Goal: Task Accomplishment & Management: Complete application form

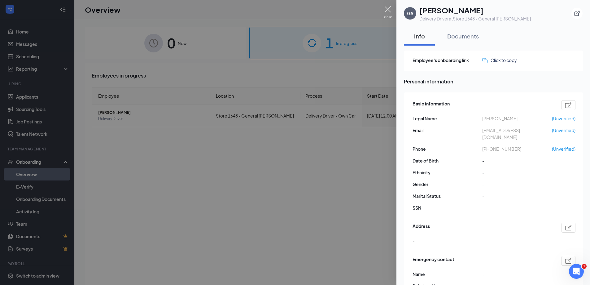
drag, startPoint x: 390, startPoint y: 10, endPoint x: 375, endPoint y: 12, distance: 15.0
click at [389, 10] on img at bounding box center [388, 12] width 8 height 12
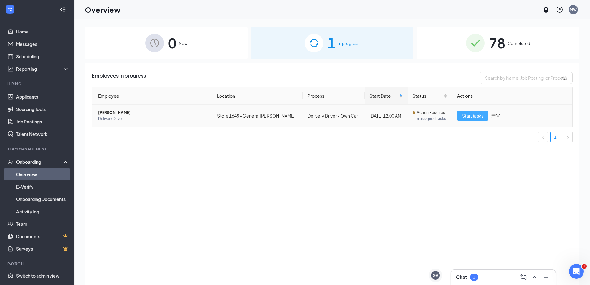
click at [478, 115] on span "Start tasks" at bounding box center [472, 115] width 21 height 7
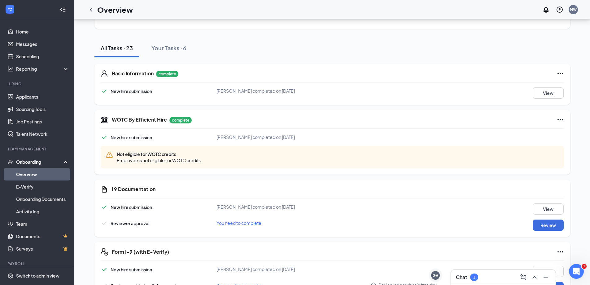
scroll to position [155, 0]
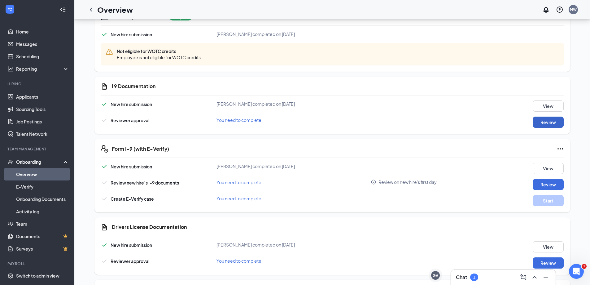
click at [559, 122] on button "Review" at bounding box center [548, 122] width 31 height 11
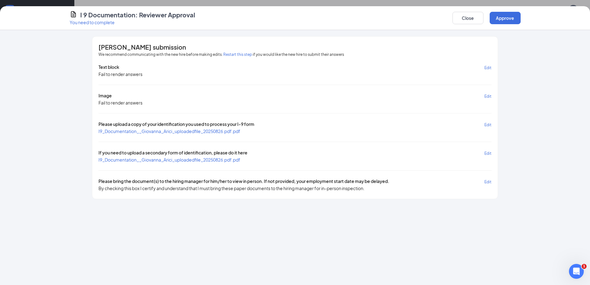
click at [155, 133] on span "I9_Documentation__Giovanna_Arici_uploadedfile_20250826.pdf.pdf" at bounding box center [170, 131] width 142 height 6
click at [162, 160] on span "I9_Documentation__Giovanna_Arici_uploadedfile_20250826.pdf.pdf" at bounding box center [170, 160] width 142 height 6
click at [502, 15] on button "Approve" at bounding box center [505, 18] width 31 height 12
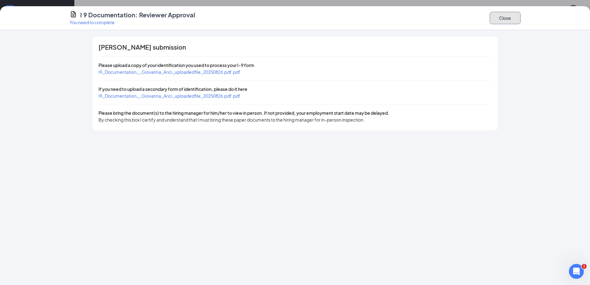
click at [495, 23] on button "Close" at bounding box center [505, 18] width 31 height 12
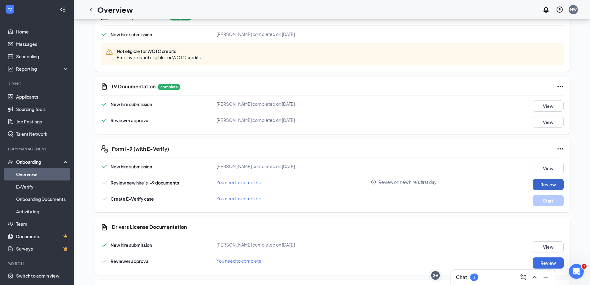
click at [545, 186] on button "Review" at bounding box center [548, 184] width 31 height 11
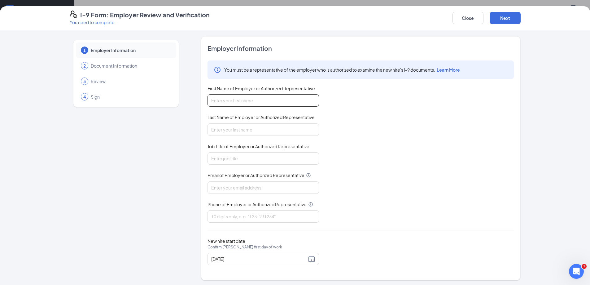
click at [259, 101] on input "First Name of Employer or Authorized Representative" at bounding box center [264, 100] width 112 height 12
type input "Malakye"
type input "[PERSON_NAME]"
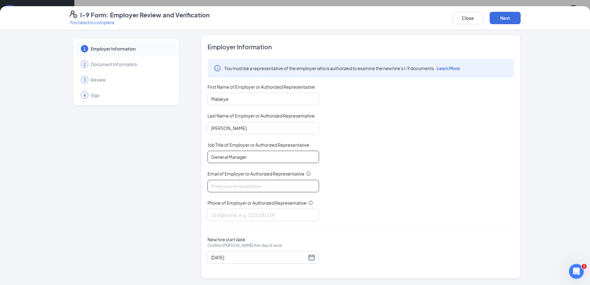
type input "General Manager"
click at [223, 187] on input "Email of Employer or Authorized Representative" at bounding box center [264, 186] width 112 height 12
type input "[EMAIL_ADDRESS][DOMAIN_NAME]"
type input "7577219800"
click at [359, 221] on div "You must be a representative of the employer who is authorized to examine the n…" at bounding box center [361, 140] width 306 height 162
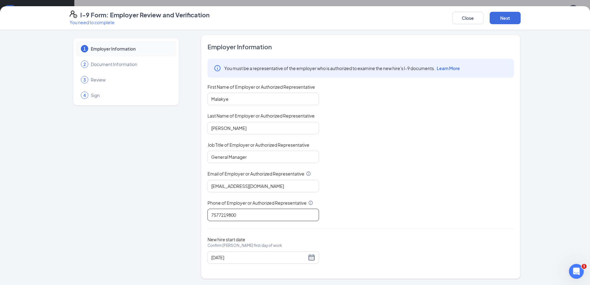
scroll to position [248, 0]
click at [504, 16] on button "Next" at bounding box center [505, 18] width 31 height 12
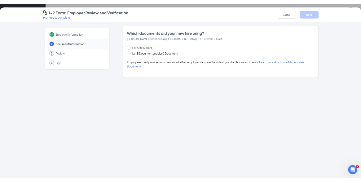
scroll to position [0, 0]
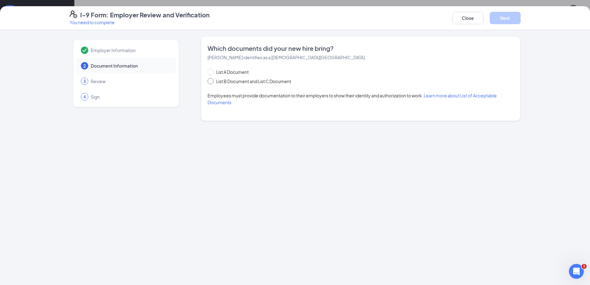
click at [230, 81] on span "List B Document and List C Document" at bounding box center [254, 81] width 80 height 7
click at [212, 81] on input "List B Document and List C Document" at bounding box center [210, 80] width 4 height 4
radio input "true"
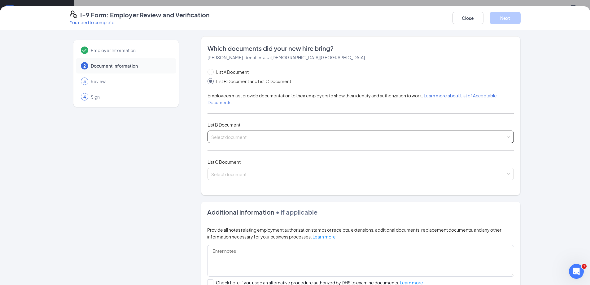
click at [244, 134] on input "search" at bounding box center [358, 135] width 295 height 9
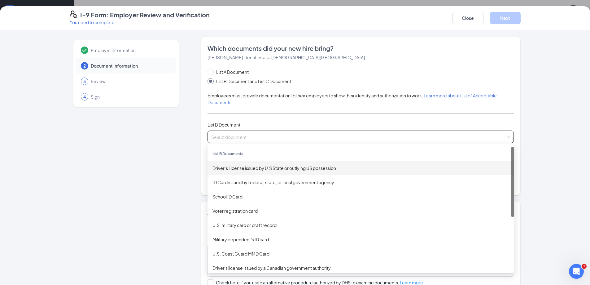
click at [244, 170] on div "Driver’s License issued by U.S State or outlying US possession" at bounding box center [361, 168] width 297 height 7
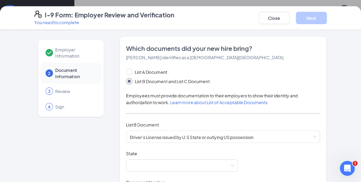
drag, startPoint x: 236, startPoint y: 94, endPoint x: 237, endPoint y: 82, distance: 11.5
click at [236, 94] on span "Employees must provide documentation to their employers to show their identity …" at bounding box center [212, 99] width 172 height 12
click at [170, 164] on span at bounding box center [182, 166] width 104 height 12
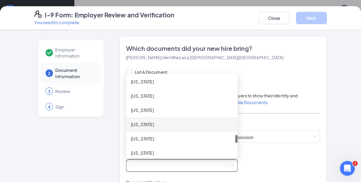
scroll to position [706, 0]
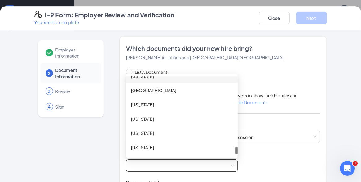
click at [154, 79] on div "[US_STATE]" at bounding box center [182, 76] width 102 height 7
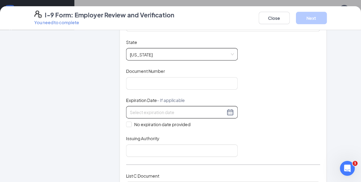
scroll to position [124, 0]
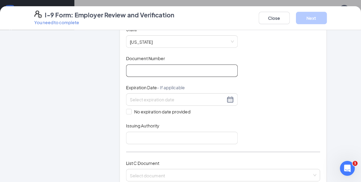
click at [150, 75] on input "Document Number" at bounding box center [182, 70] width 112 height 12
click at [166, 73] on input "Document Number" at bounding box center [182, 70] width 112 height 12
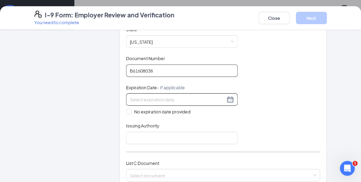
type input "B61608038"
click at [141, 98] on input at bounding box center [177, 99] width 95 height 7
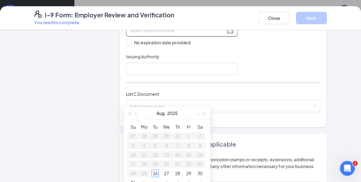
scroll to position [155, 0]
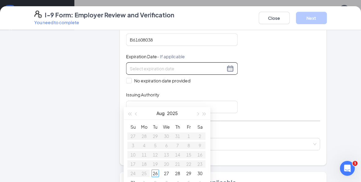
click at [170, 64] on div at bounding box center [182, 68] width 112 height 12
click at [170, 67] on input at bounding box center [177, 68] width 95 height 7
click at [200, 165] on div "23" at bounding box center [199, 163] width 7 height 7
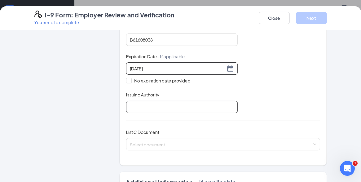
type input "[DATE]"
click at [155, 108] on input "Issuing Authority" at bounding box center [182, 107] width 112 height 12
type input "DMV"
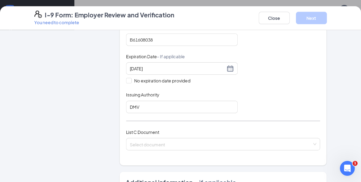
click at [279, 74] on div "Document Title Driver’s License issued by U.S State or outlying US possession S…" at bounding box center [223, 54] width 194 height 118
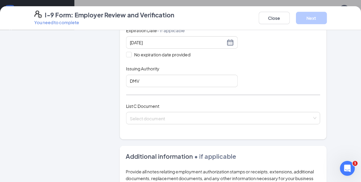
scroll to position [217, 0]
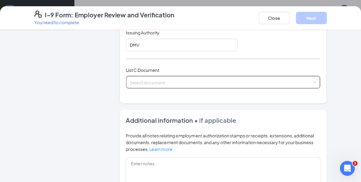
click at [165, 79] on input "search" at bounding box center [221, 80] width 183 height 9
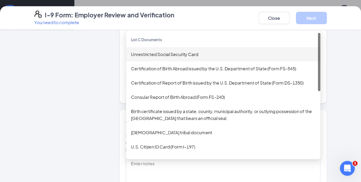
click at [167, 53] on div "Unrestricted Social Security Card" at bounding box center [223, 54] width 184 height 7
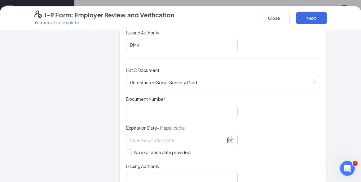
click at [286, 178] on div "Document Title Unrestricted Social Security Card Document Number Expiration Dat…" at bounding box center [223, 140] width 194 height 89
click at [157, 112] on input "Document Number" at bounding box center [182, 111] width 112 height 12
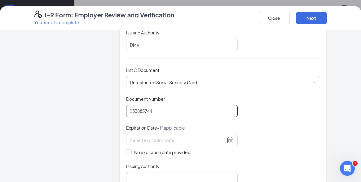
type input "133885744"
click at [266, 97] on div "Document Title Unrestricted Social Security Card Document Number 133885744 Expi…" at bounding box center [223, 140] width 194 height 89
click at [126, 151] on input "No expiration date provided" at bounding box center [128, 151] width 4 height 4
checkbox input "true"
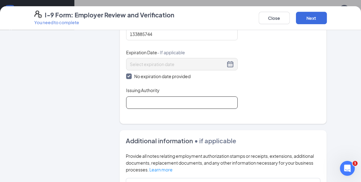
scroll to position [310, 0]
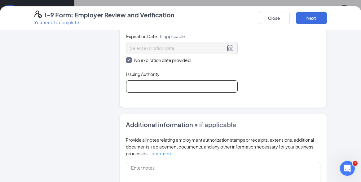
click at [149, 88] on input "Issuing Authority" at bounding box center [182, 86] width 112 height 12
type input "SSA"
click at [282, 73] on div "Document Title Unrestricted Social Security Card Document Number 133885744 Expi…" at bounding box center [223, 48] width 194 height 90
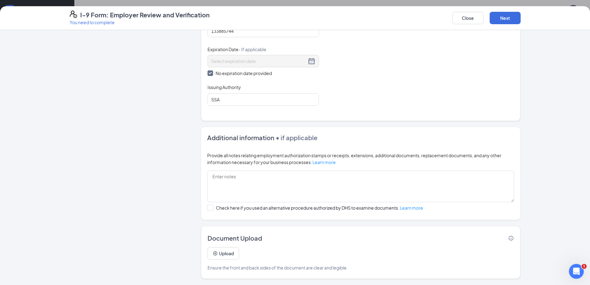
scroll to position [372, 0]
click at [504, 17] on button "Next" at bounding box center [505, 18] width 31 height 12
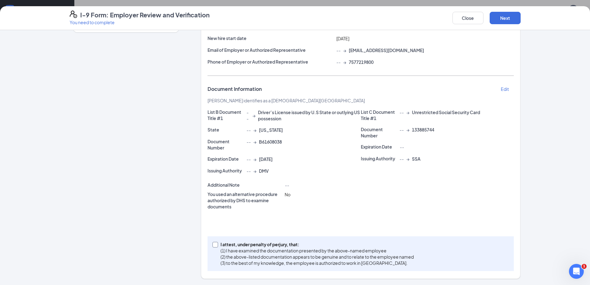
click at [213, 245] on input "I attest, under penalty of [PERSON_NAME], that: (1) I have examined the documen…" at bounding box center [215, 244] width 4 height 4
checkbox input "true"
click at [512, 18] on button "Next" at bounding box center [505, 18] width 31 height 12
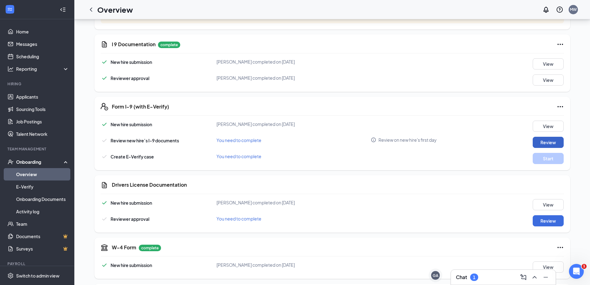
scroll to position [228, 0]
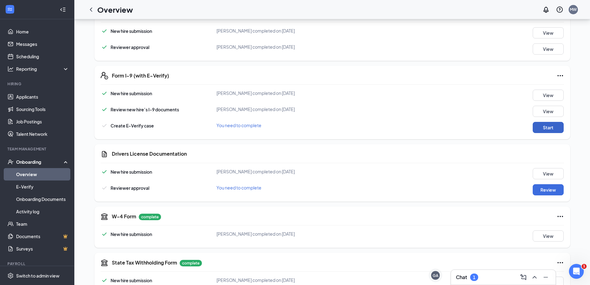
click at [551, 130] on button "Start" at bounding box center [548, 127] width 31 height 11
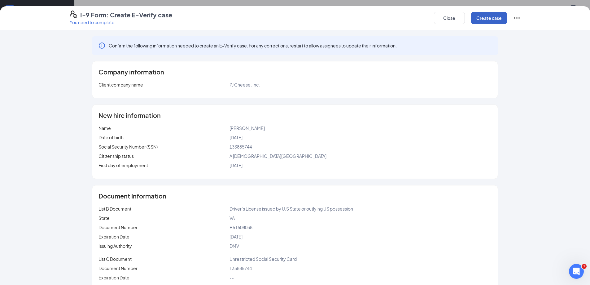
click at [488, 20] on button "Create case" at bounding box center [489, 18] width 36 height 12
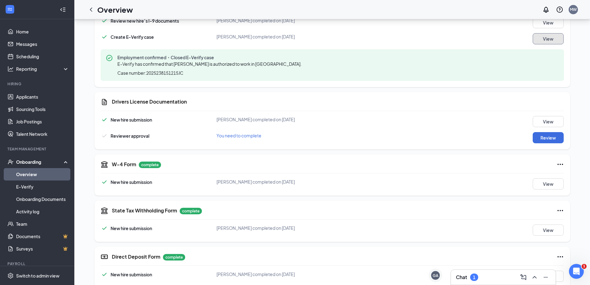
scroll to position [321, 0]
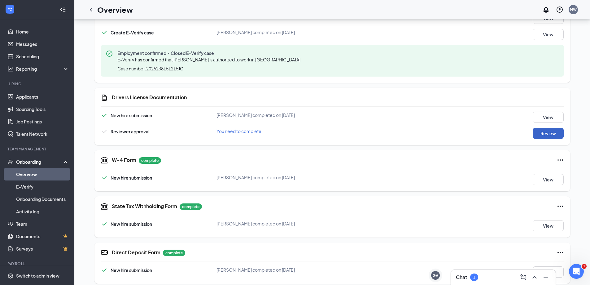
click at [557, 134] on button "Review" at bounding box center [548, 133] width 31 height 11
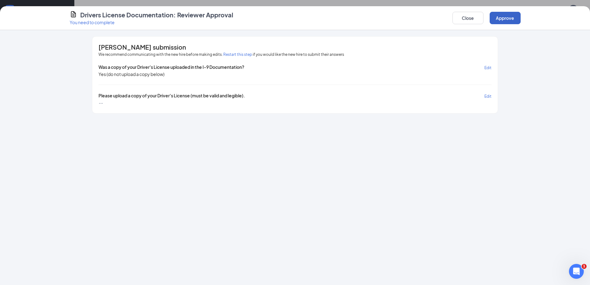
click at [511, 19] on button "Approve" at bounding box center [505, 18] width 31 height 12
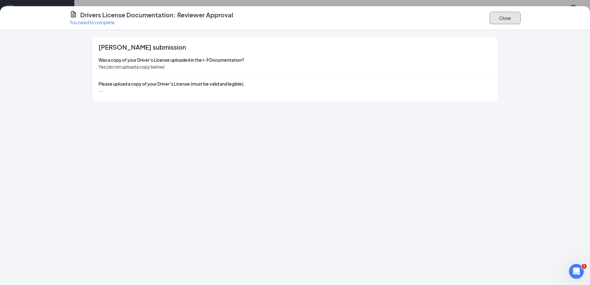
click at [511, 19] on button "Close" at bounding box center [505, 18] width 31 height 12
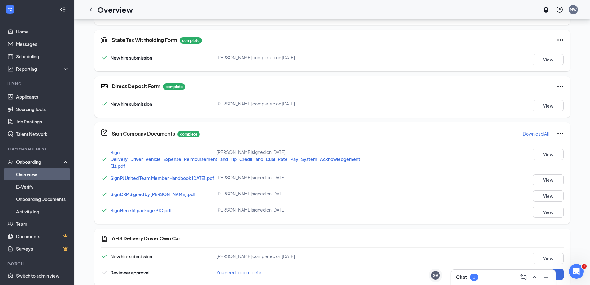
scroll to position [600, 0]
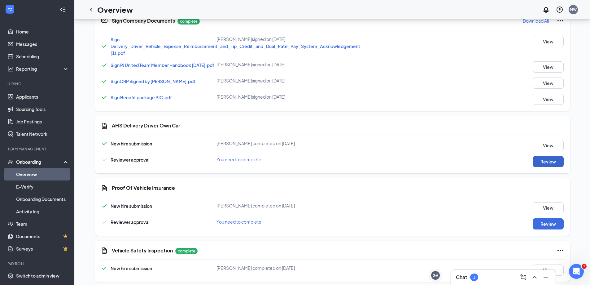
click at [557, 161] on button "Review" at bounding box center [548, 161] width 31 height 11
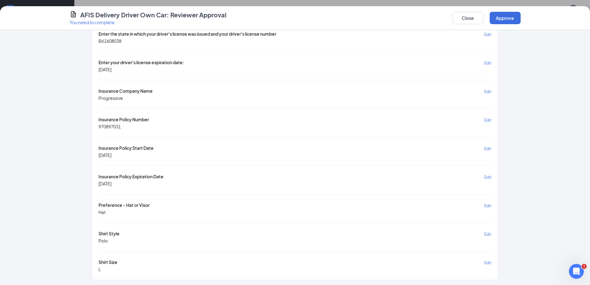
scroll to position [719, 0]
click at [513, 19] on button "Approve" at bounding box center [505, 18] width 31 height 12
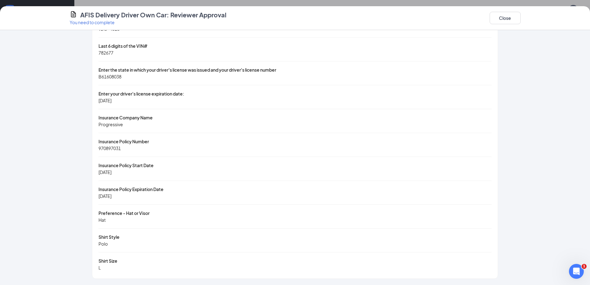
scroll to position [563, 0]
click at [505, 19] on button "Close" at bounding box center [505, 18] width 31 height 12
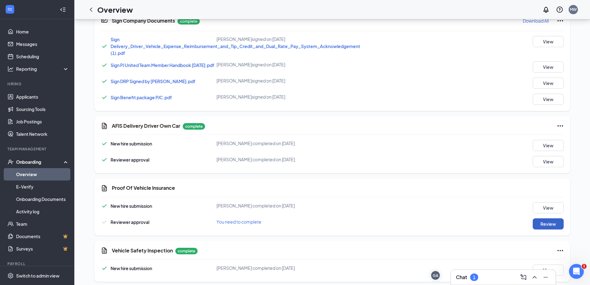
click at [550, 226] on button "Review" at bounding box center [548, 223] width 31 height 11
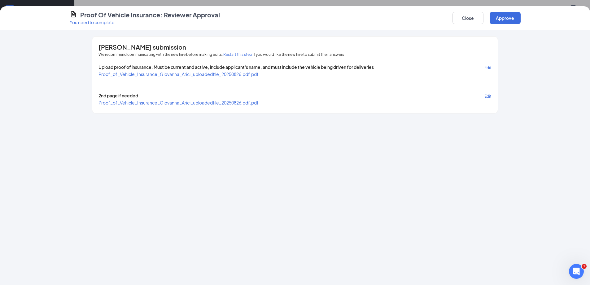
click at [153, 76] on span "Proof_of_Vehicle_Insurance_Giovanna_Arici_uploadedfile_20250826.pdf.pdf" at bounding box center [179, 74] width 160 height 6
click at [206, 100] on span "Proof_of_Vehicle_Insurance_Giovanna_Arici_uploadedfile_20250826.pdf.pdf" at bounding box center [179, 103] width 160 height 6
click at [507, 18] on button "Approve" at bounding box center [505, 18] width 31 height 12
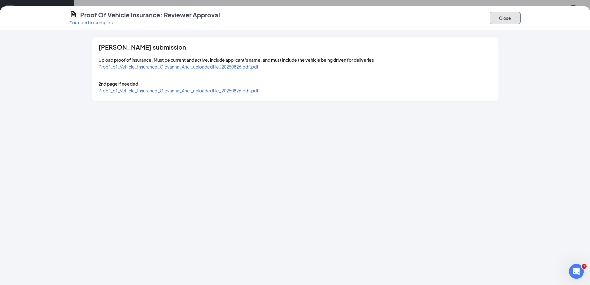
click at [507, 20] on button "Close" at bounding box center [505, 18] width 31 height 12
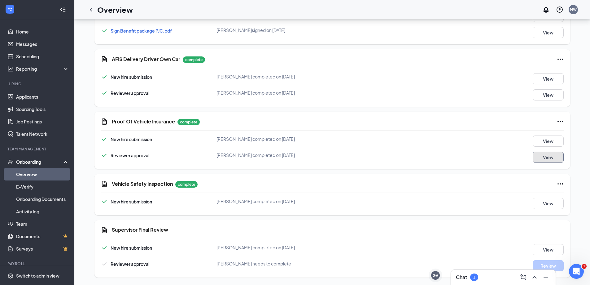
scroll to position [669, 0]
click at [561, 124] on icon "Ellipses" at bounding box center [560, 121] width 7 height 7
click at [571, 134] on span "Restart" at bounding box center [572, 137] width 15 height 6
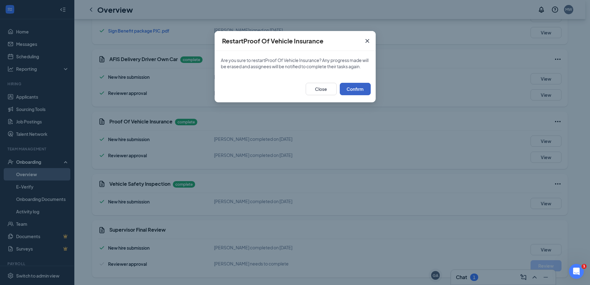
click at [364, 95] on button "Confirm" at bounding box center [355, 89] width 31 height 12
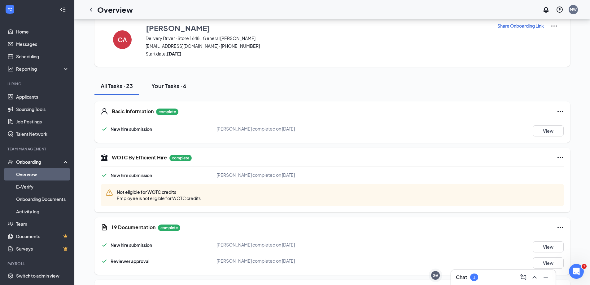
scroll to position [0, 0]
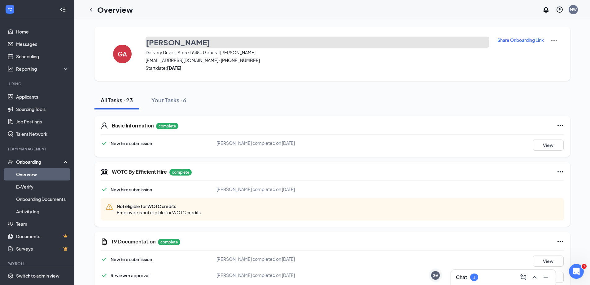
click at [164, 39] on h3 "[PERSON_NAME]" at bounding box center [178, 42] width 64 height 11
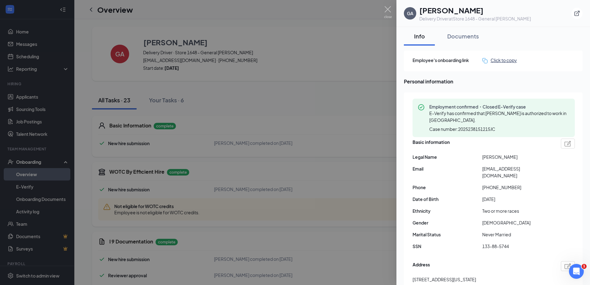
click at [505, 62] on div "Click to copy" at bounding box center [499, 60] width 35 height 7
click at [387, 8] on img at bounding box center [388, 12] width 8 height 12
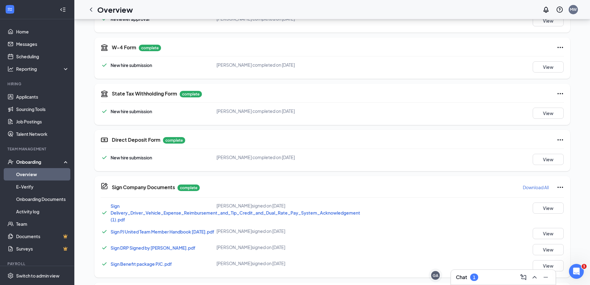
scroll to position [589, 0]
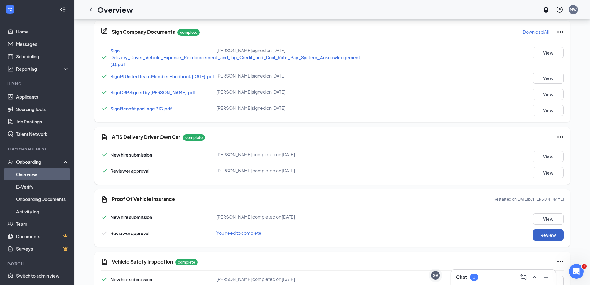
click at [544, 240] on button "Review" at bounding box center [548, 234] width 31 height 11
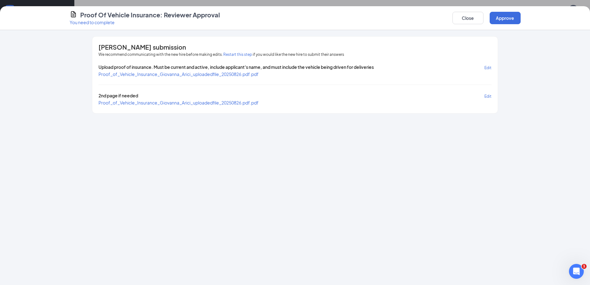
click at [147, 76] on span "Proof_of_Vehicle_Insurance_Giovanna_Arici_uploadedfile_20250826.pdf.pdf" at bounding box center [179, 74] width 160 height 6
click at [168, 102] on span "Proof_of_Vehicle_Insurance_Giovanna_Arici_uploadedfile_20250826.pdf.pdf" at bounding box center [179, 103] width 160 height 6
click at [166, 73] on span "Proof_of_Vehicle_Insurance_Giovanna_Arici_uploadedfile_20250826.pdf.pdf" at bounding box center [179, 74] width 160 height 6
click at [509, 17] on button "Approve" at bounding box center [505, 18] width 31 height 12
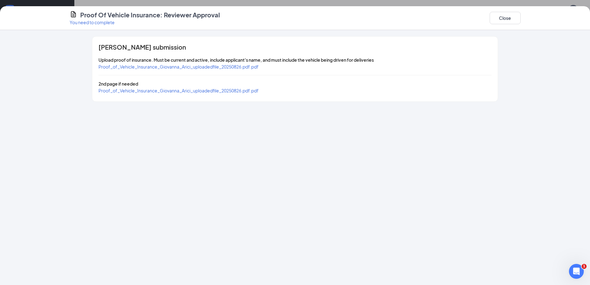
click at [526, 15] on div "Proof Of Vehicle Insurance: Reviewer Approval You need to complete Close" at bounding box center [295, 18] width 476 height 15
click at [509, 15] on button "Close" at bounding box center [505, 18] width 31 height 12
